Goal: Task Accomplishment & Management: Use online tool/utility

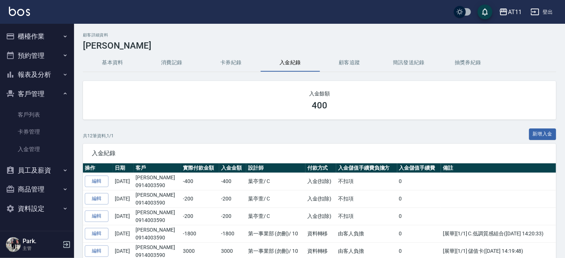
click at [42, 43] on button "櫃檯作業" at bounding box center [37, 36] width 68 height 19
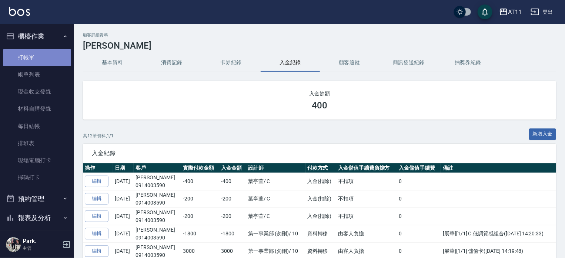
click at [47, 64] on link "打帳單" at bounding box center [37, 57] width 68 height 17
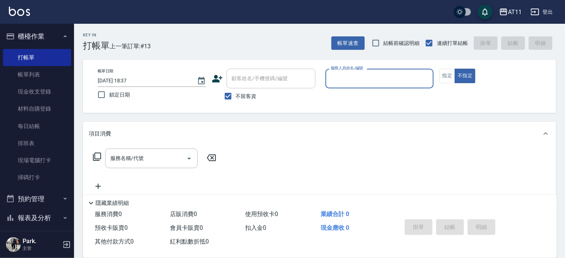
type input "ㄋ"
type input "Alisa-S"
type button "false"
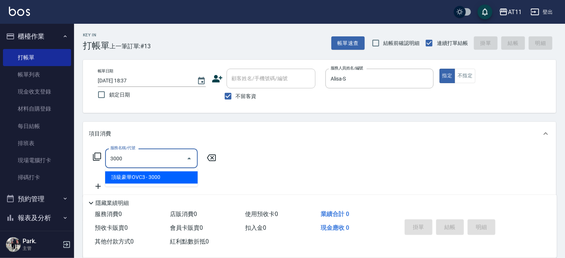
type input "頂級豪華OVC3(3000)"
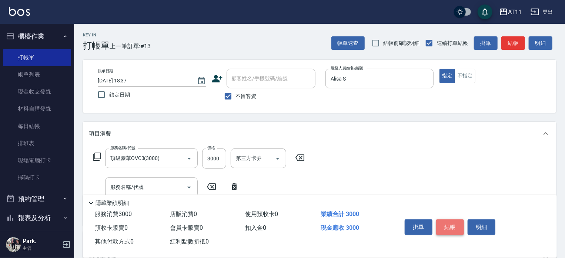
click at [448, 223] on button "結帳" at bounding box center [451, 227] width 28 height 16
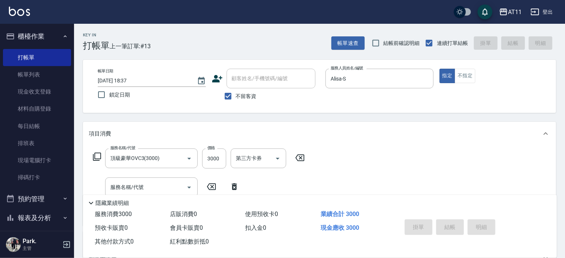
type input "[DATE] 18:38"
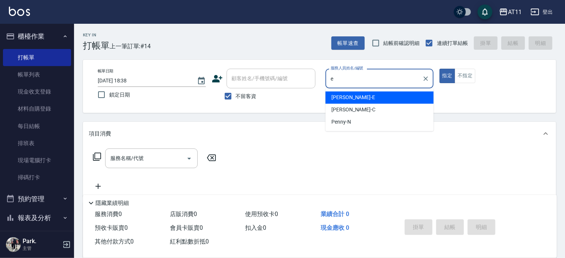
type input "[PERSON_NAME]-E"
type button "true"
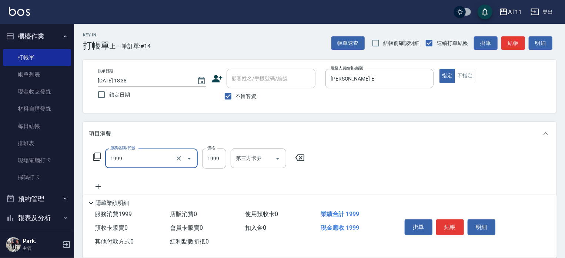
type input "染髮套餐(1999)"
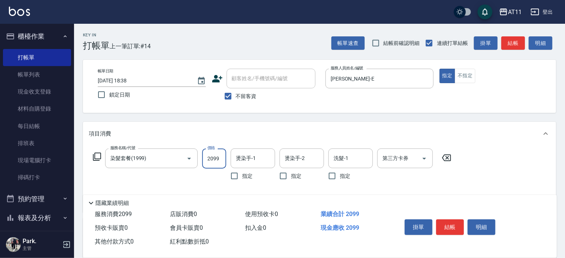
type input "2099"
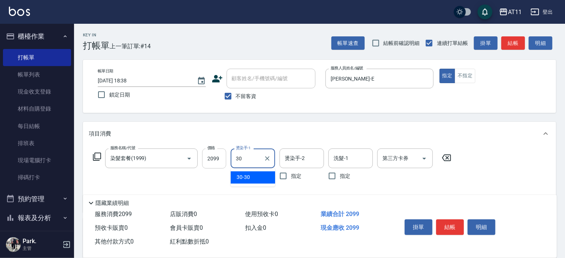
type input "30-30"
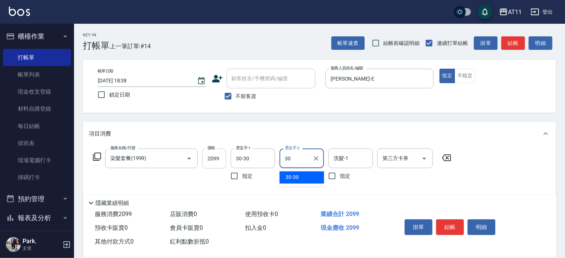
type input "30-30"
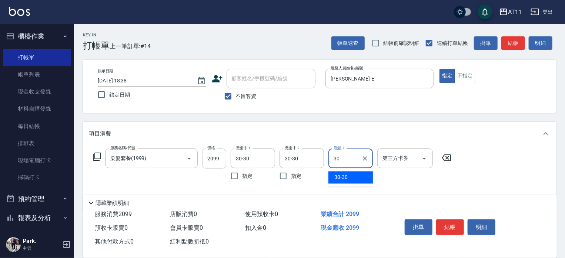
type input "30-30"
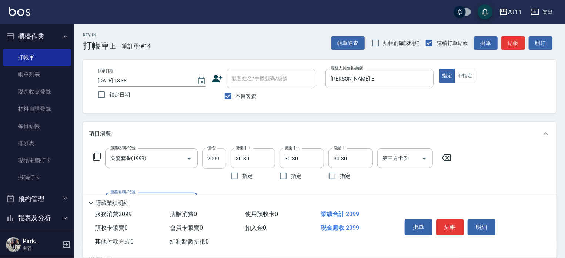
type input "4"
type input "染髮加長度(1200)"
type input "400"
drag, startPoint x: 448, startPoint y: 223, endPoint x: 448, endPoint y: 212, distance: 10.7
click at [448, 223] on button "結帳" at bounding box center [451, 227] width 28 height 16
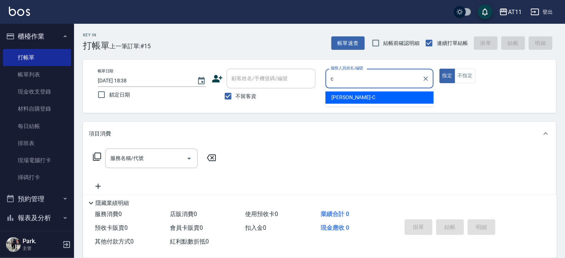
type input "[PERSON_NAME]"
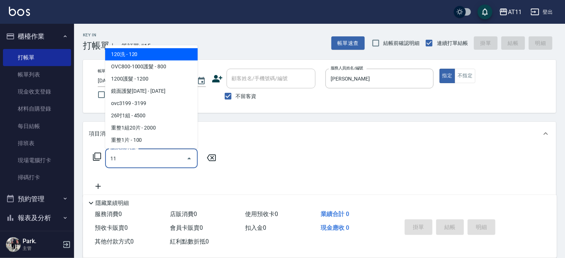
type input "1"
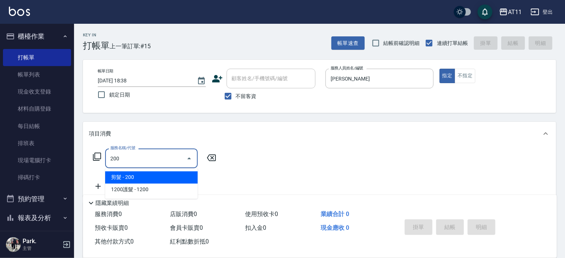
type input "剪髮(200)"
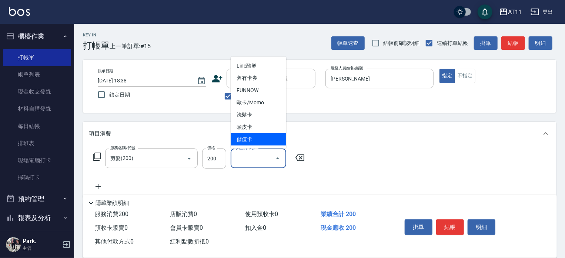
type input "儲值卡"
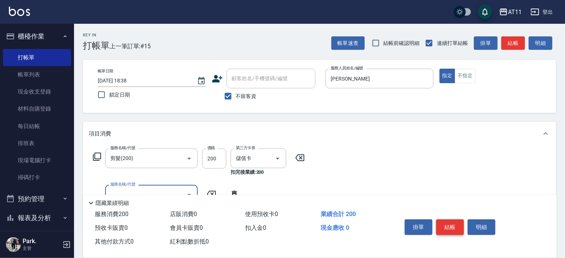
click at [451, 226] on button "結帳" at bounding box center [451, 227] width 28 height 16
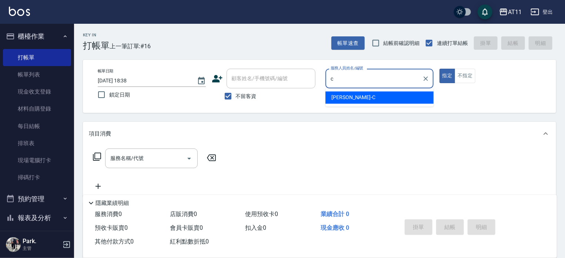
type input "[PERSON_NAME]"
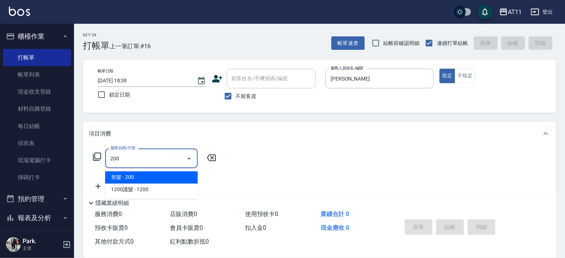
type input "剪髮(200)"
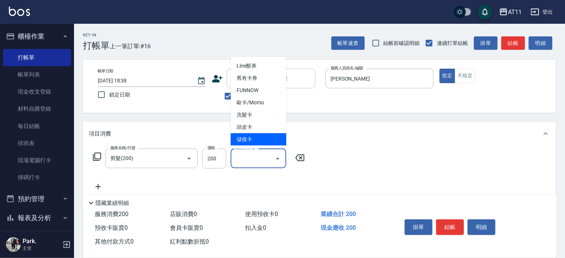
type input "儲值卡"
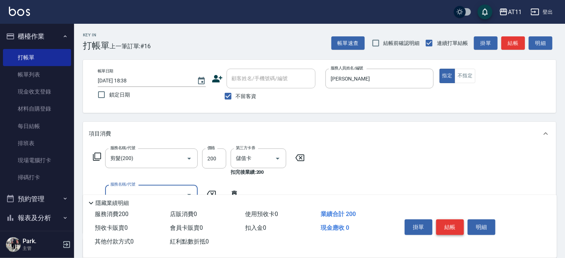
click at [456, 224] on button "結帳" at bounding box center [451, 227] width 28 height 16
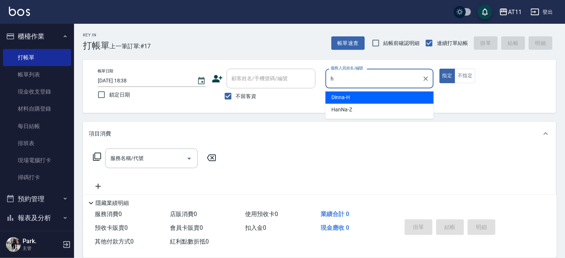
type input "Dinna-H"
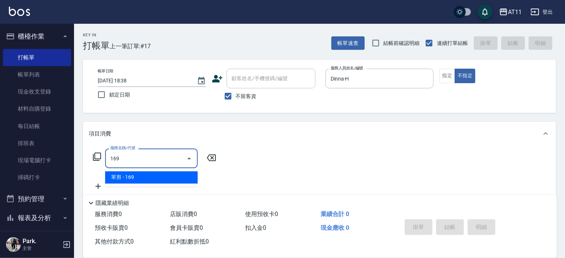
type input "單剪(169)"
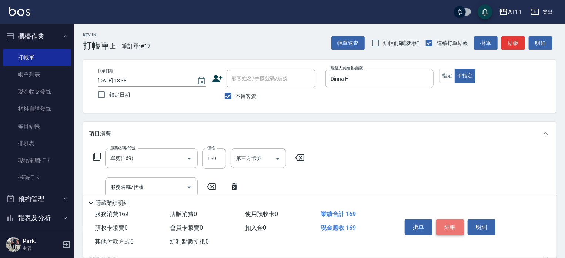
click at [448, 226] on button "結帳" at bounding box center [451, 227] width 28 height 16
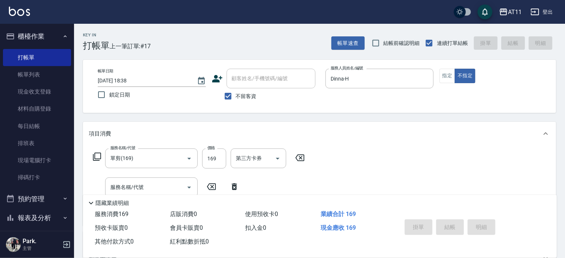
type input "[DATE] 18:39"
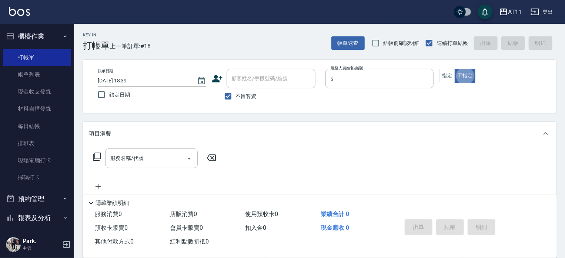
type input "Alisa-S"
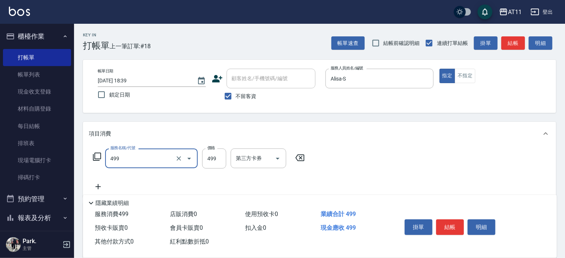
type input "SPA499(499)"
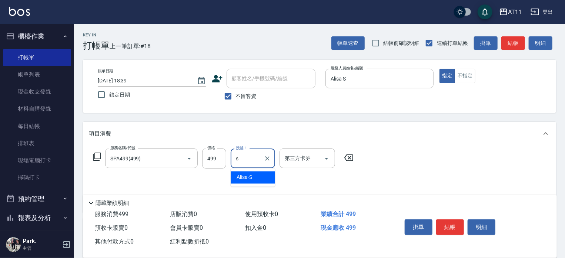
type input "Alisa-S"
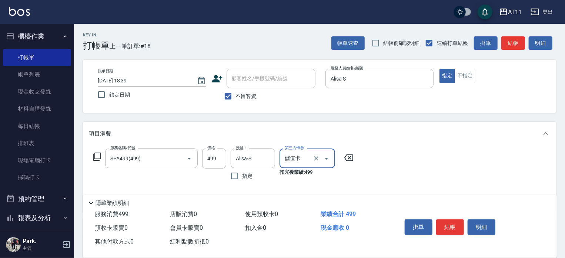
type input "儲值卡"
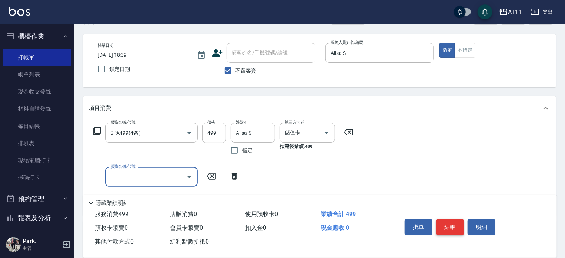
scroll to position [74, 0]
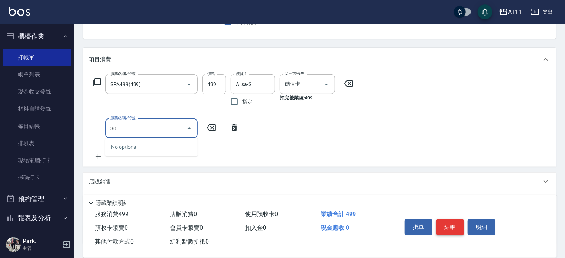
type input "3"
type input "子"
type input "自備護髮(0200)"
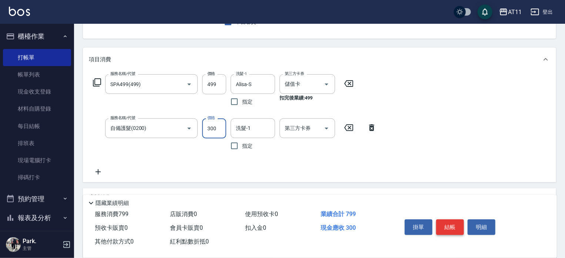
type input "300"
type input "ㄋ"
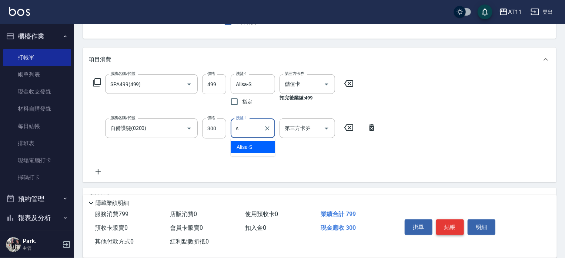
type input "Alisa-S"
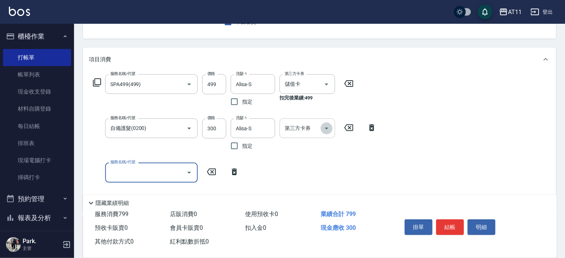
click at [330, 126] on icon "Open" at bounding box center [326, 128] width 9 height 9
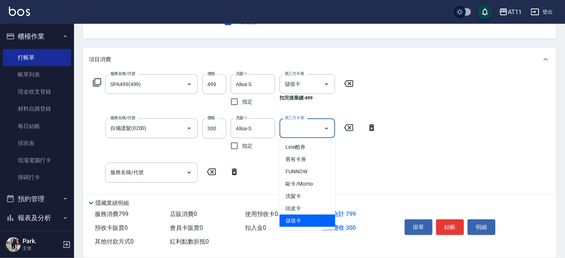
click at [320, 219] on span "儲值卡" at bounding box center [308, 220] width 56 height 12
type input "儲值卡"
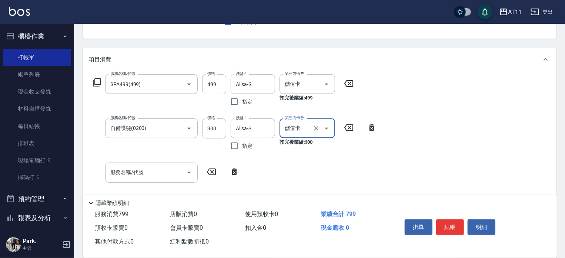
click at [333, 188] on div "服務名稱/代號 SPA499(499) 服務名稱/代號 價格 499 價格 洗髮-1 Alisa-S 洗髮-1 指定 第三方卡券 儲值卡 第三方卡券 扣完後業…" at bounding box center [235, 139] width 292 height 130
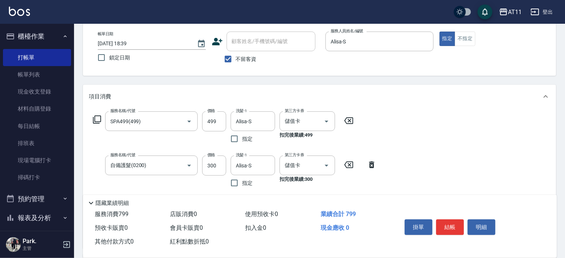
scroll to position [0, 0]
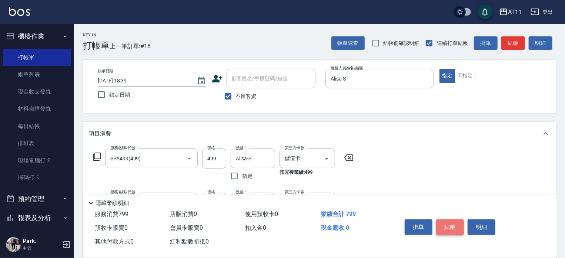
drag, startPoint x: 456, startPoint y: 224, endPoint x: 413, endPoint y: 185, distance: 58.3
click at [455, 223] on button "結帳" at bounding box center [451, 227] width 28 height 16
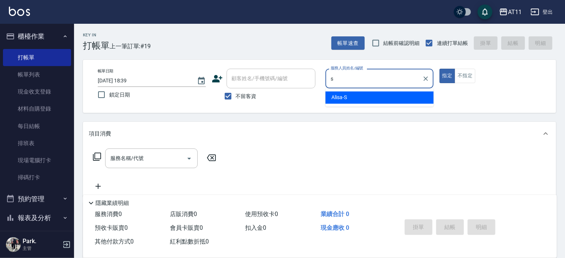
type input "Alisa-S"
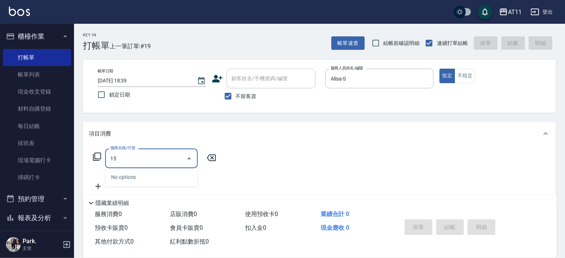
type input "1"
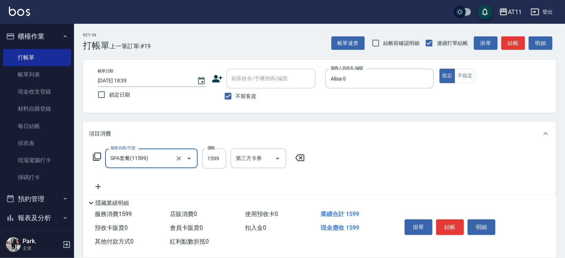
type input "SPA套餐(11599)"
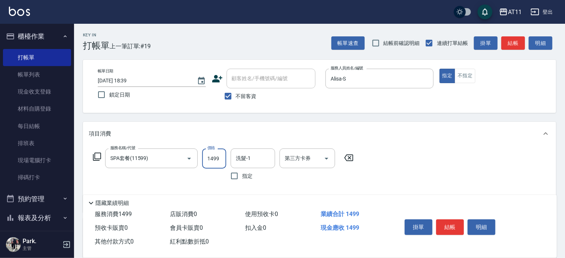
type input "1499"
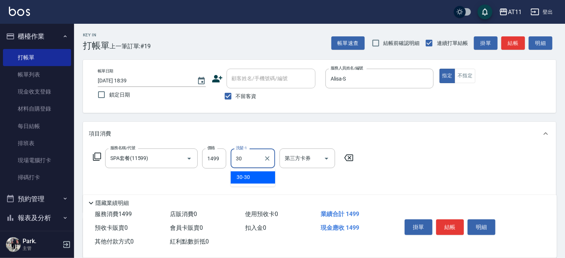
type input "30-30"
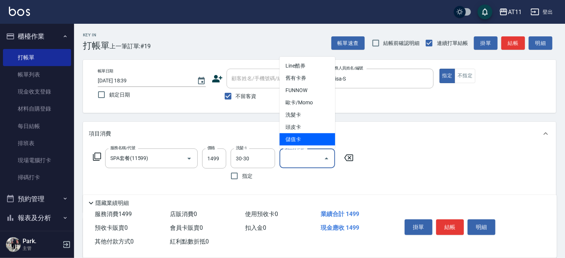
type input "儲值卡"
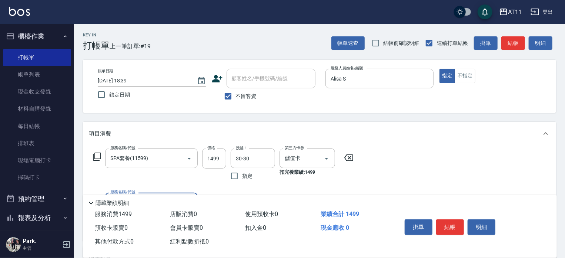
drag, startPoint x: 452, startPoint y: 228, endPoint x: 428, endPoint y: 180, distance: 52.7
click at [446, 219] on button "結帳" at bounding box center [451, 227] width 28 height 16
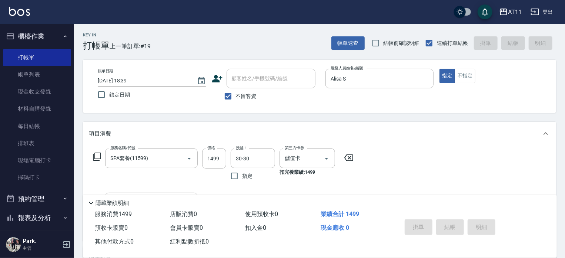
type input "[DATE] 18:40"
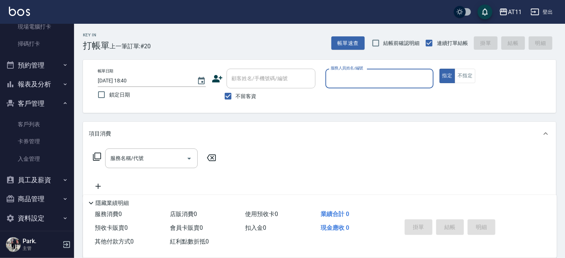
scroll to position [139, 0]
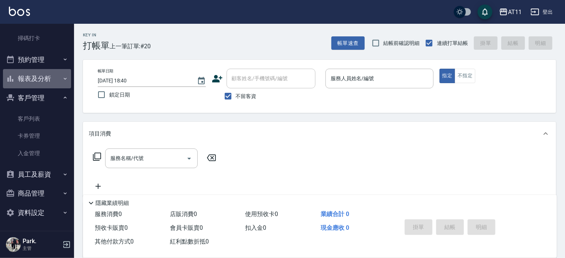
click at [48, 75] on button "報表及分析" at bounding box center [37, 78] width 68 height 19
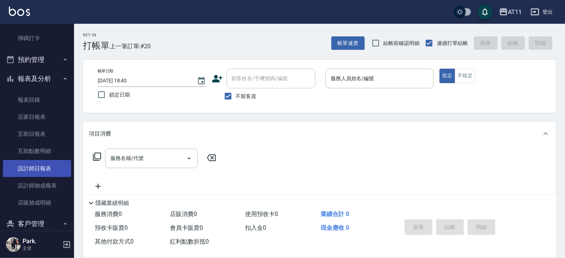
click at [46, 169] on link "設計師日報表" at bounding box center [37, 168] width 68 height 17
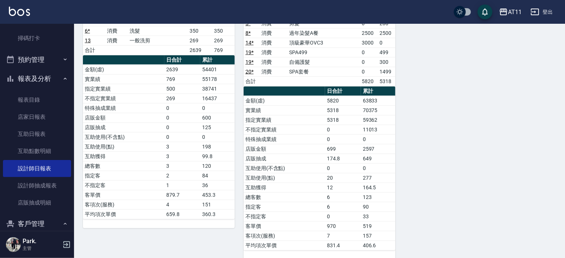
scroll to position [406, 0]
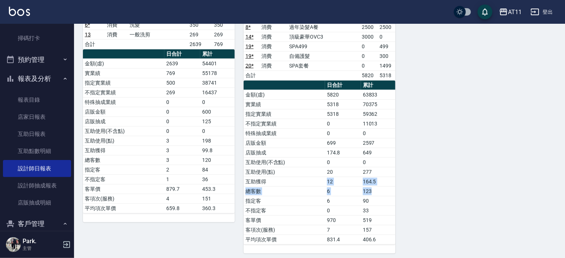
drag, startPoint x: 336, startPoint y: 179, endPoint x: 372, endPoint y: 185, distance: 36.7
click at [372, 185] on tbody "金額(虛) 5820 63833 實業績 5318 70375 指定實業績 5318 59362 不指定實業績 0 11013 特殊抽成業績 0 0 店販金額…" at bounding box center [320, 167] width 152 height 154
click at [391, 182] on td "164.5" at bounding box center [378, 181] width 34 height 10
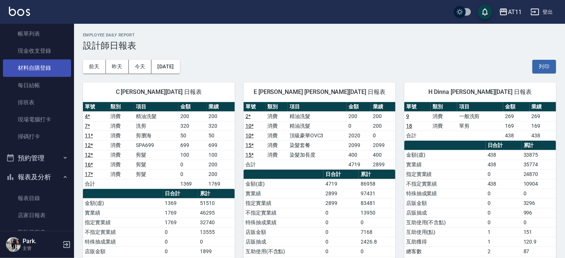
scroll to position [0, 0]
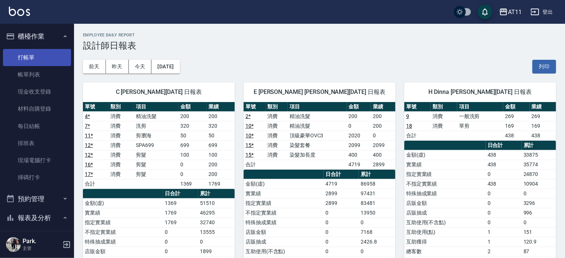
click at [43, 54] on link "打帳單" at bounding box center [37, 57] width 68 height 17
